Goal: Transaction & Acquisition: Book appointment/travel/reservation

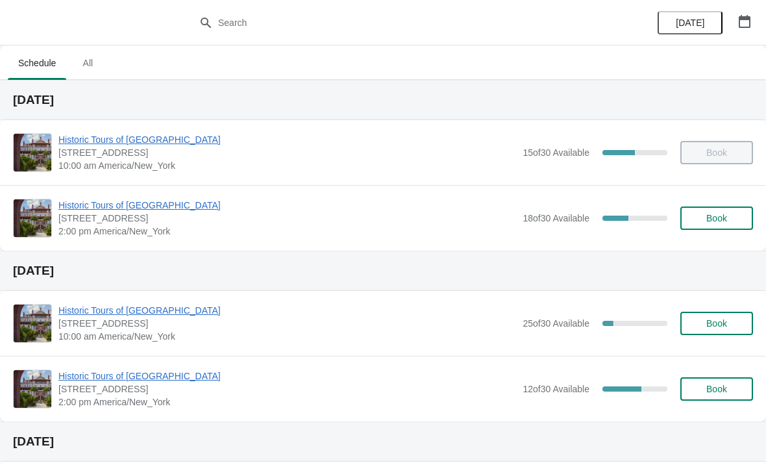
click at [97, 206] on span "Historic Tours of [GEOGRAPHIC_DATA]" at bounding box center [287, 205] width 458 height 13
click at [715, 218] on span "Book" at bounding box center [716, 218] width 21 height 10
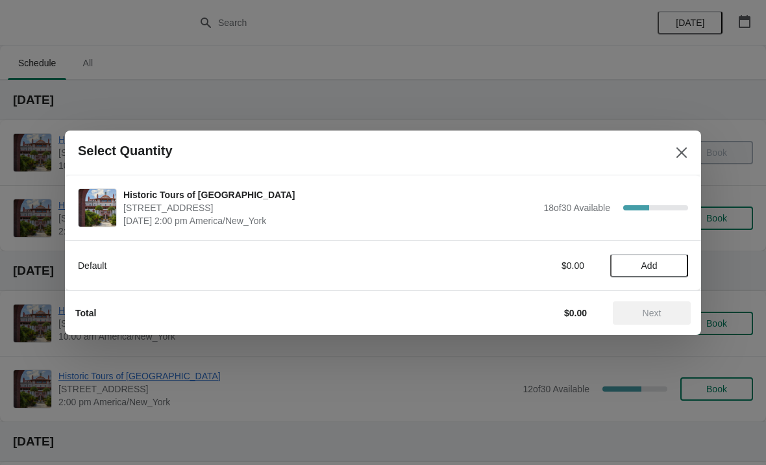
click at [652, 262] on span "Add" at bounding box center [649, 265] width 16 height 10
click at [670, 267] on icon at bounding box center [672, 265] width 14 height 14
click at [658, 308] on span "Next" at bounding box center [652, 313] width 19 height 10
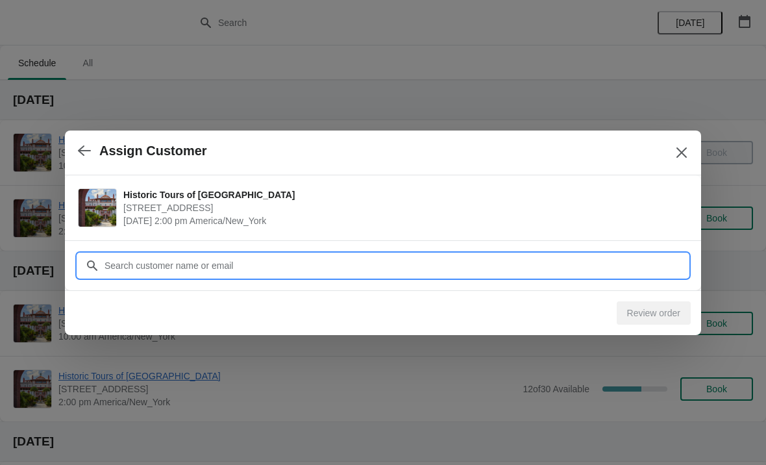
click at [552, 259] on input "Customer" at bounding box center [396, 265] width 584 height 23
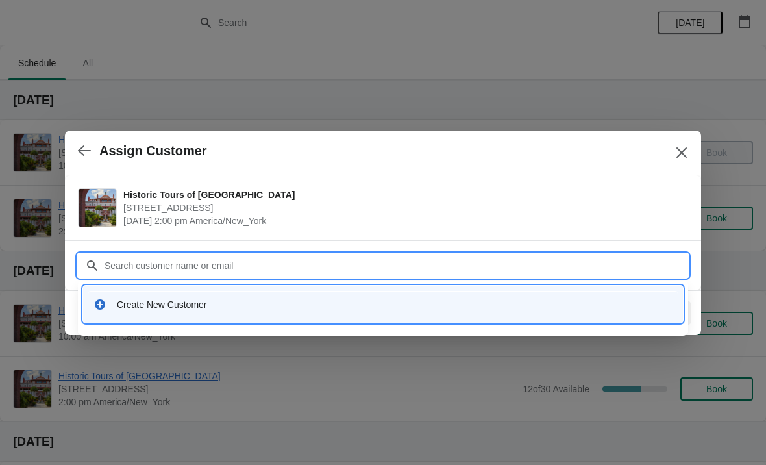
click at [131, 303] on div "Create New Customer" at bounding box center [395, 304] width 556 height 13
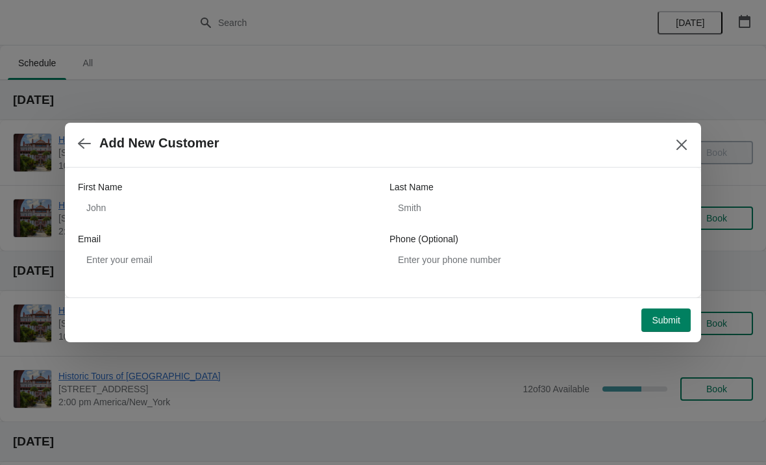
click at [112, 192] on label "First Name" at bounding box center [100, 186] width 44 height 13
click at [112, 196] on input "First Name" at bounding box center [227, 207] width 299 height 23
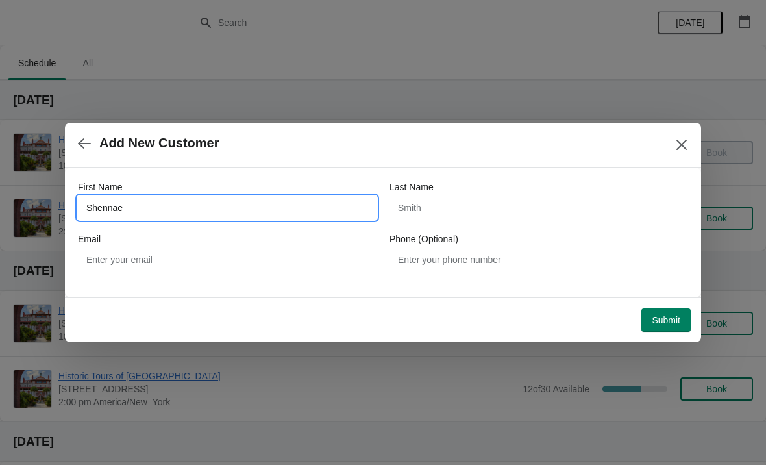
type input "Shennae"
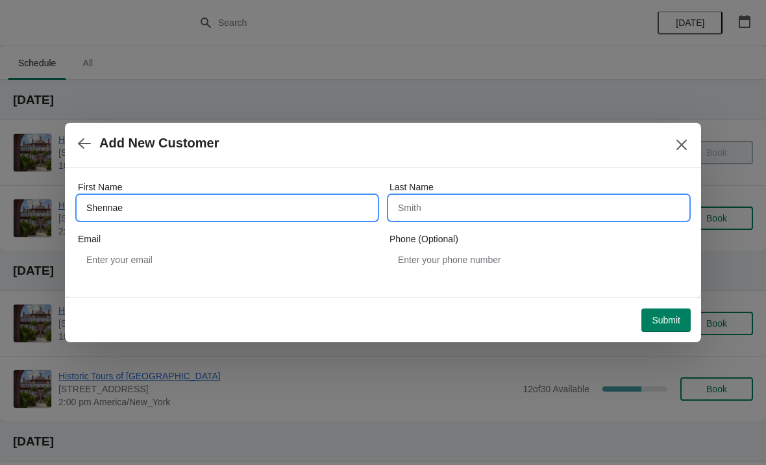
click at [491, 217] on input "Last Name" at bounding box center [539, 207] width 299 height 23
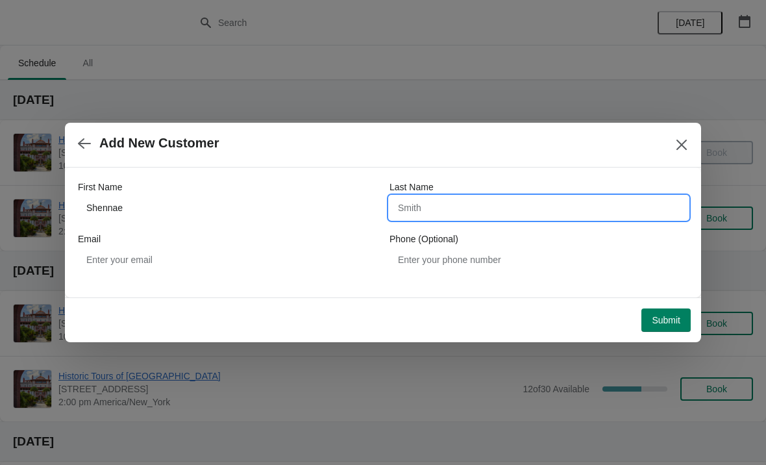
click at [671, 315] on span "Submit" at bounding box center [666, 320] width 29 height 10
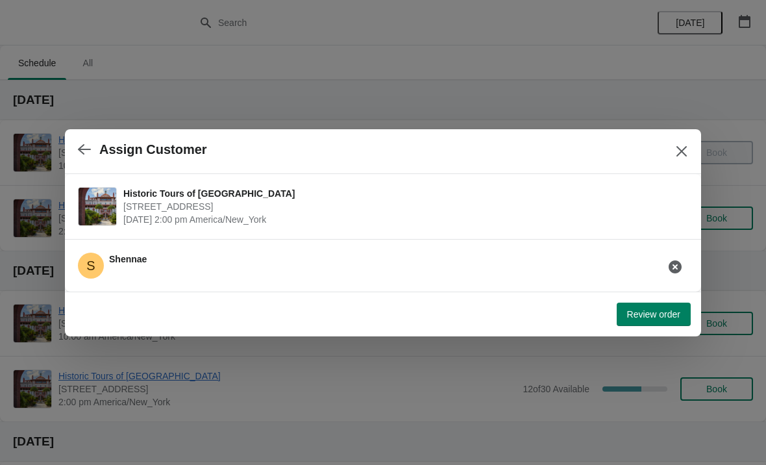
click at [661, 325] on button "Review order" at bounding box center [654, 314] width 74 height 23
